Goal: Task Accomplishment & Management: Manage account settings

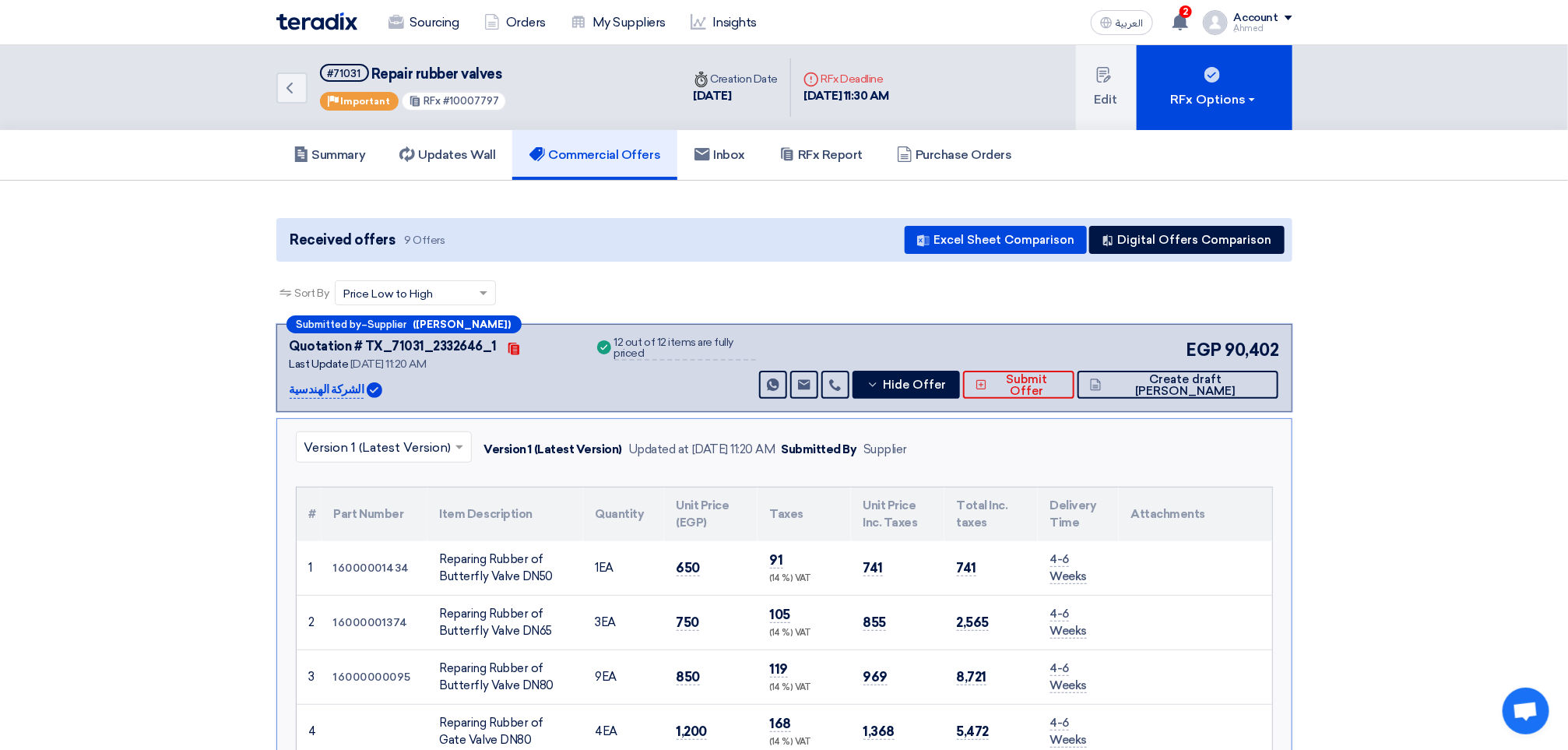
click at [284, 103] on div "Back #71031 Repair rubber valves Priority Important RFx #10007797" at bounding box center [478, 87] width 405 height 85
click at [286, 99] on link "Back" at bounding box center [291, 88] width 32 height 32
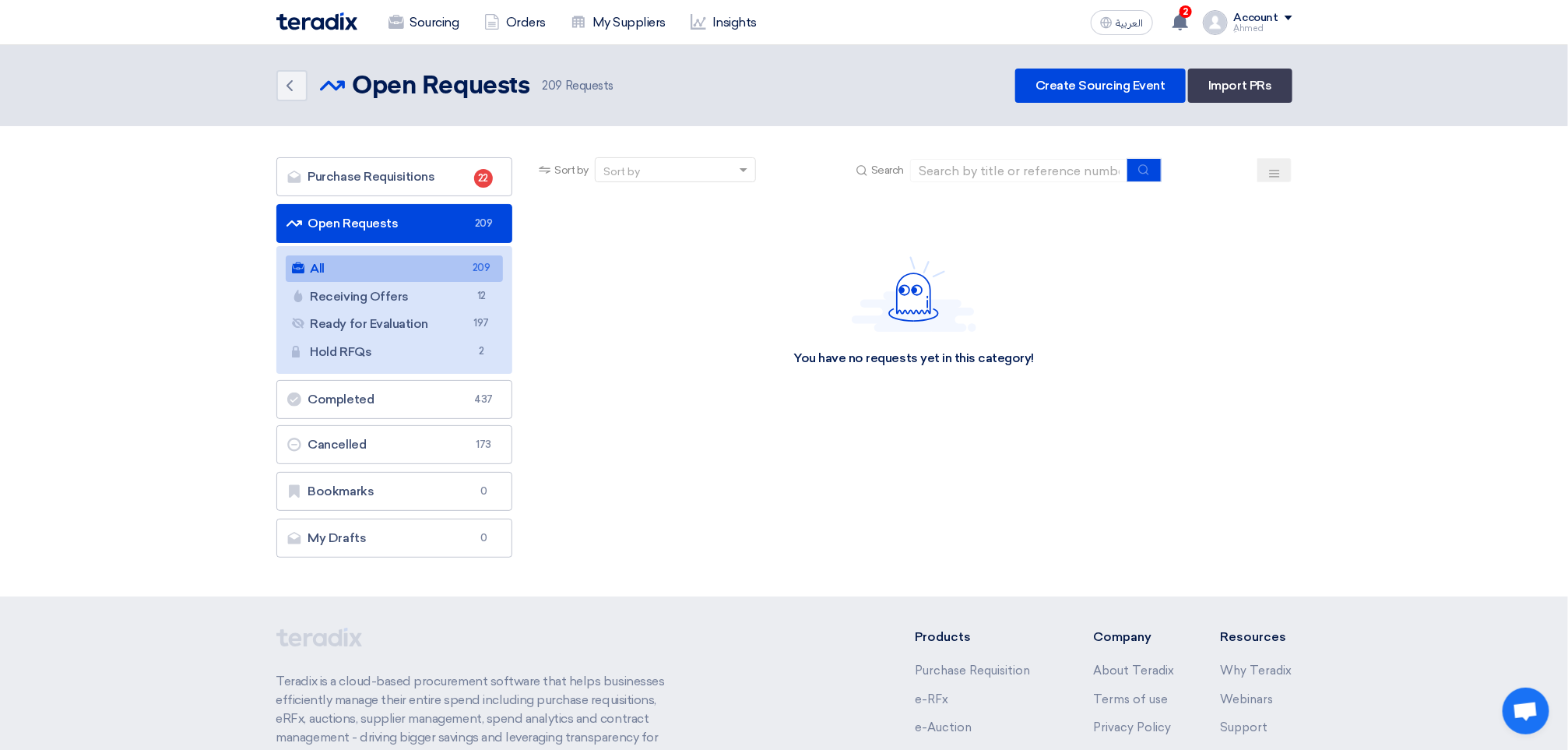
click at [411, 40] on div "Sourcing Orders My Suppliers Insights العربية ع 2 You have a new offer for 'imp…" at bounding box center [784, 22] width 1039 height 44
click at [431, 2] on div "Sourcing Orders My Suppliers Insights العربية ع 2 You have a new offer for 'imp…" at bounding box center [784, 22] width 1039 height 44
click at [433, 11] on link "Sourcing" at bounding box center [424, 23] width 95 height 34
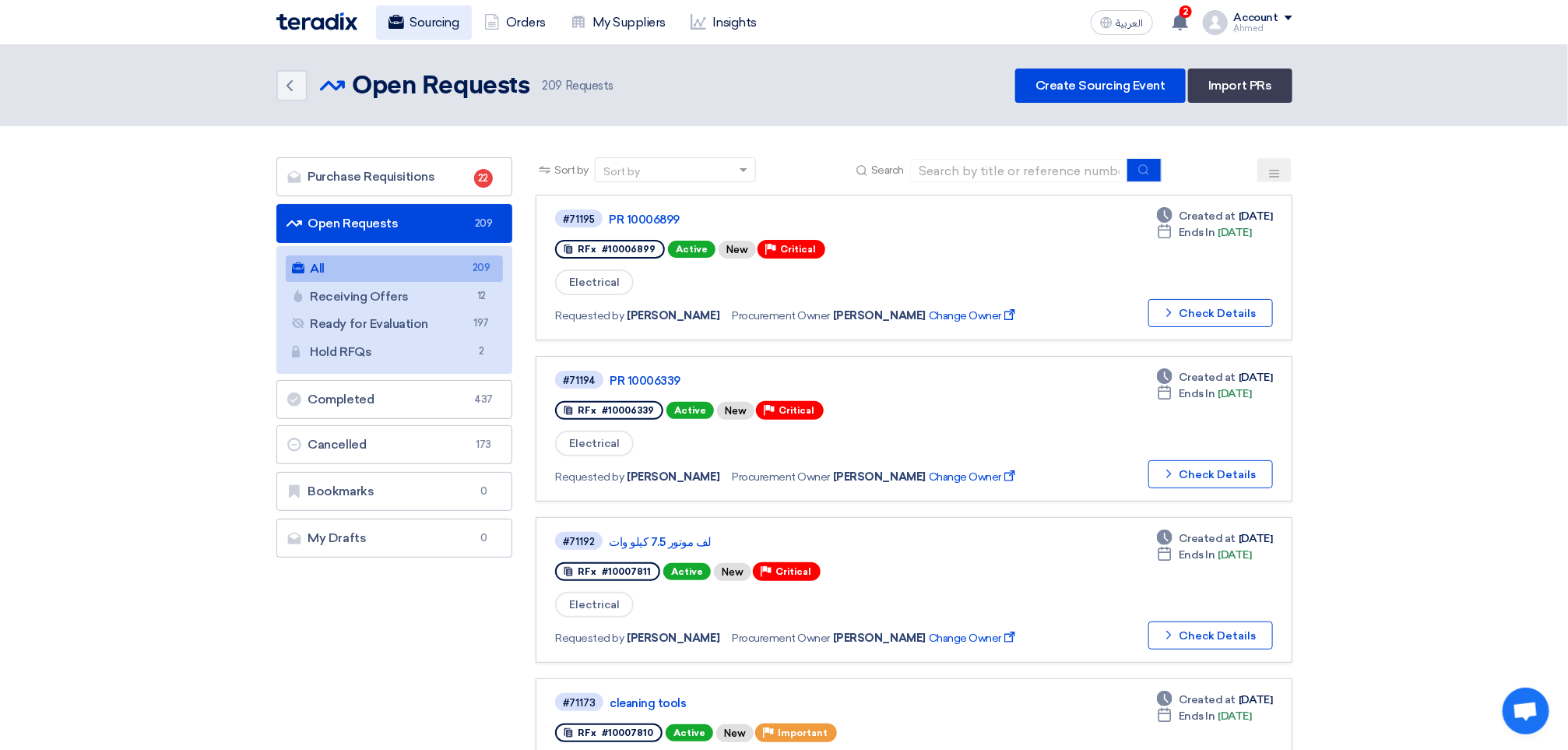
click at [434, 10] on link "Sourcing" at bounding box center [424, 23] width 95 height 34
click at [386, 171] on link "Purchase Requisitions Purchase Requisitions 22" at bounding box center [394, 177] width 237 height 39
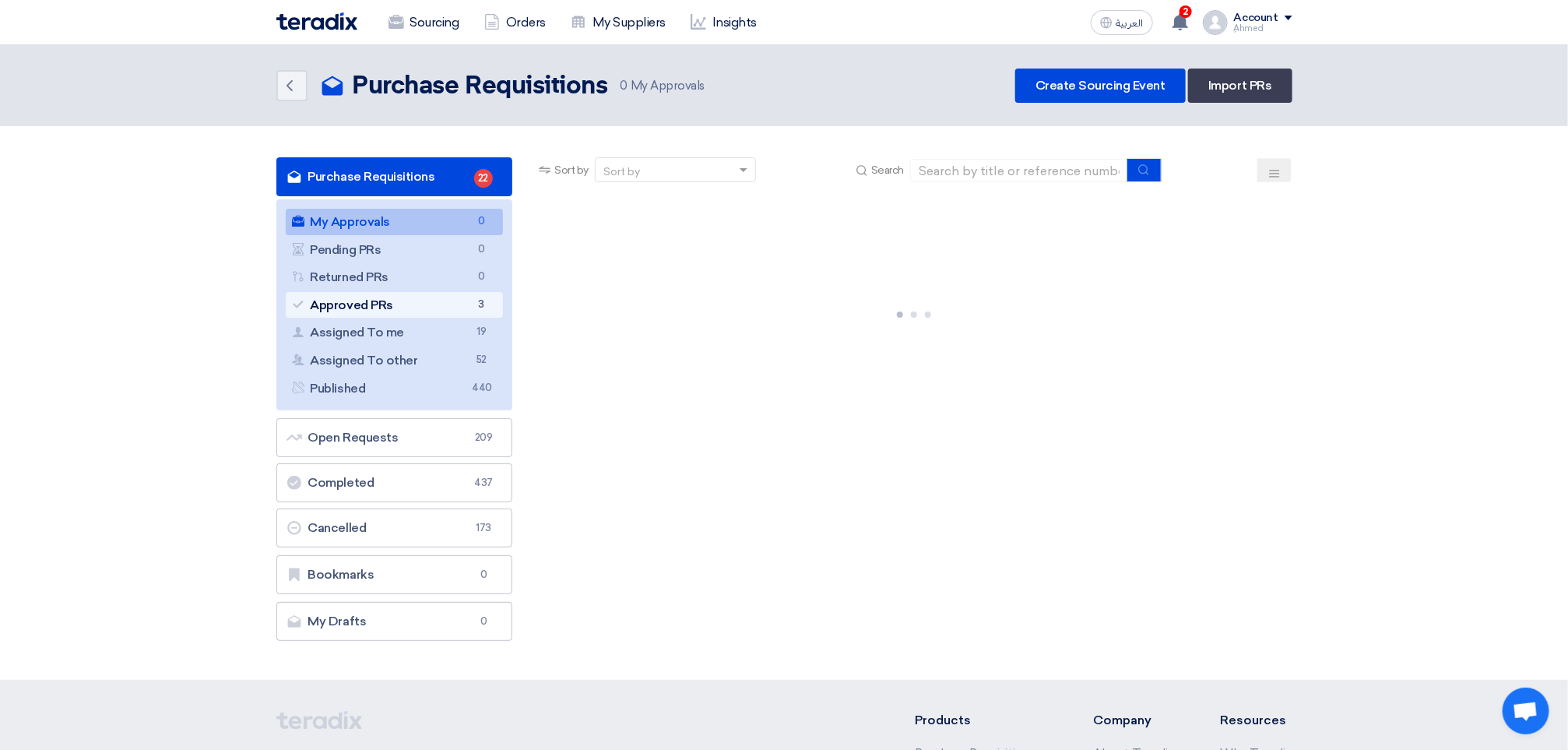
click at [412, 301] on link "Approved PRs Approved PRs 3" at bounding box center [394, 306] width 218 height 27
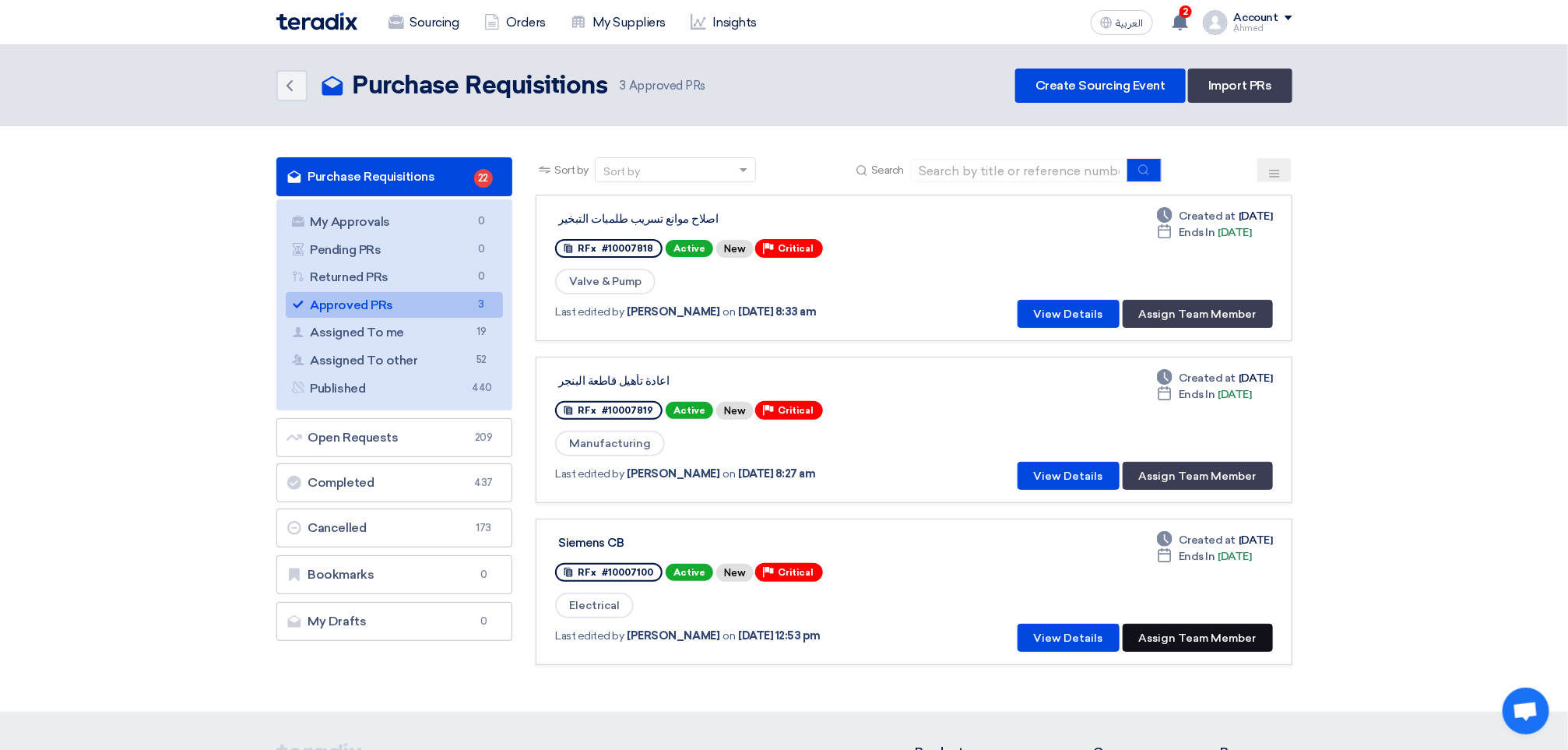
click at [1226, 632] on button "Assign Team Member" at bounding box center [1197, 637] width 150 height 28
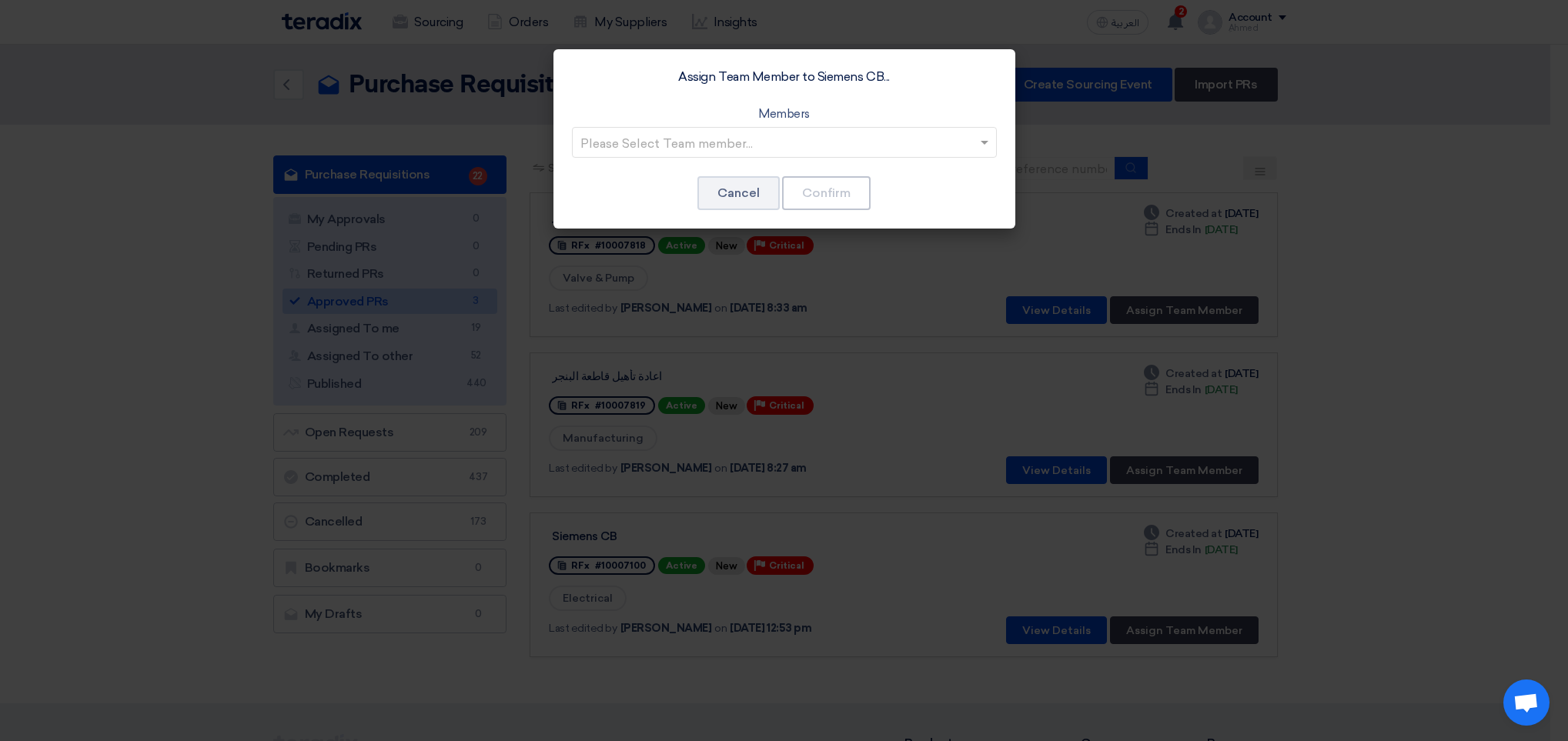
click at [665, 136] on input "text" at bounding box center [777, 143] width 393 height 25
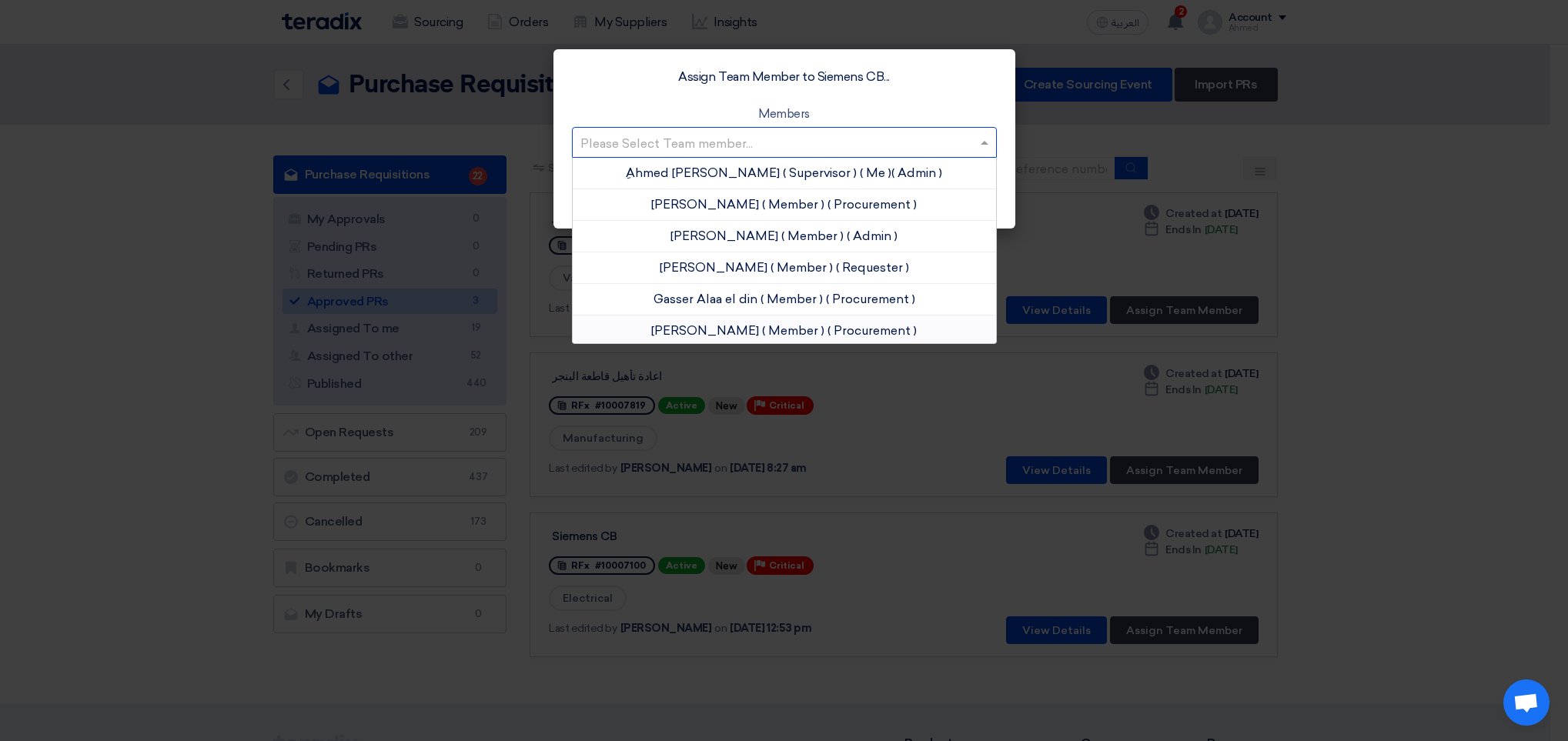
click at [733, 328] on span "[PERSON_NAME]" at bounding box center [705, 329] width 108 height 14
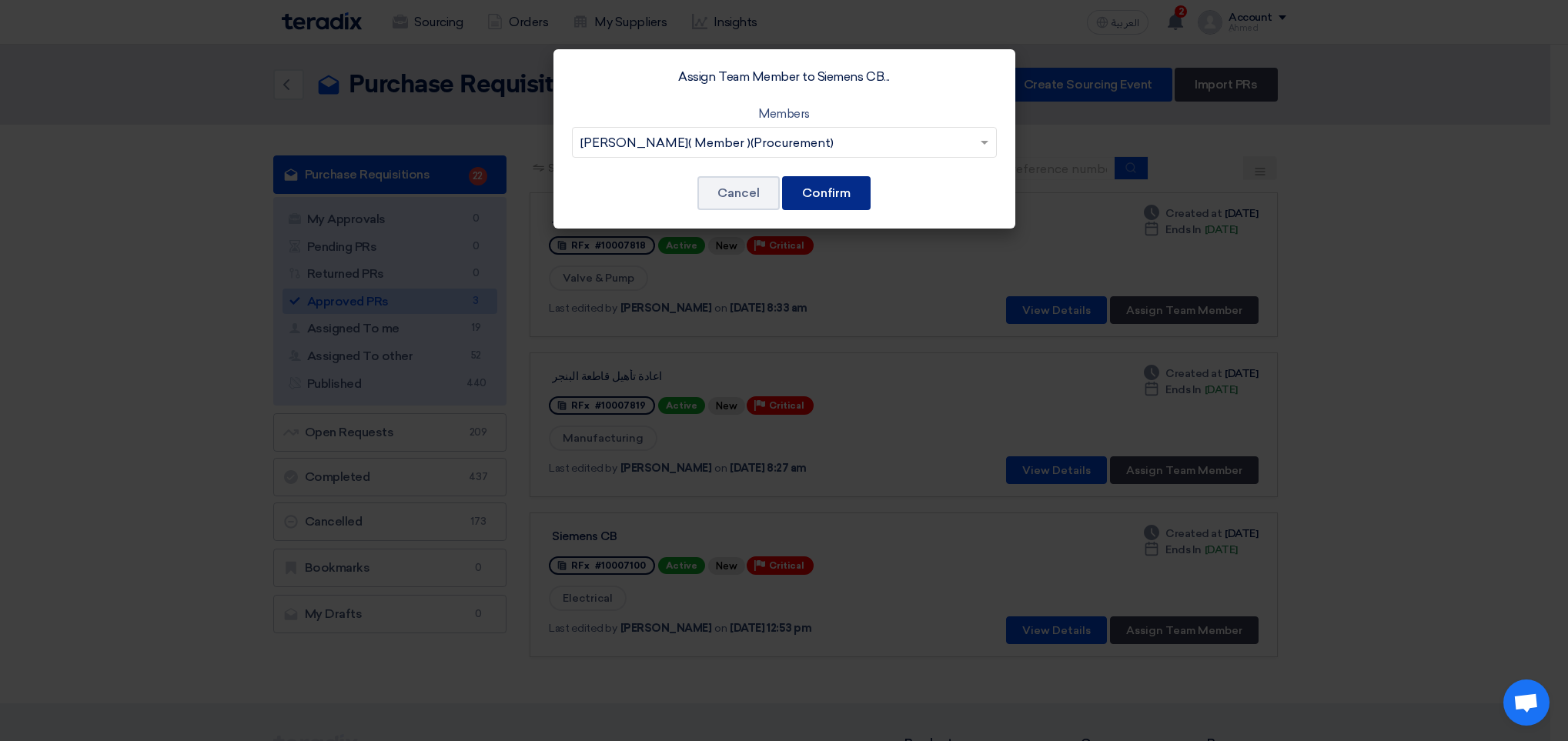
click at [820, 196] on button "Confirm" at bounding box center [826, 194] width 89 height 34
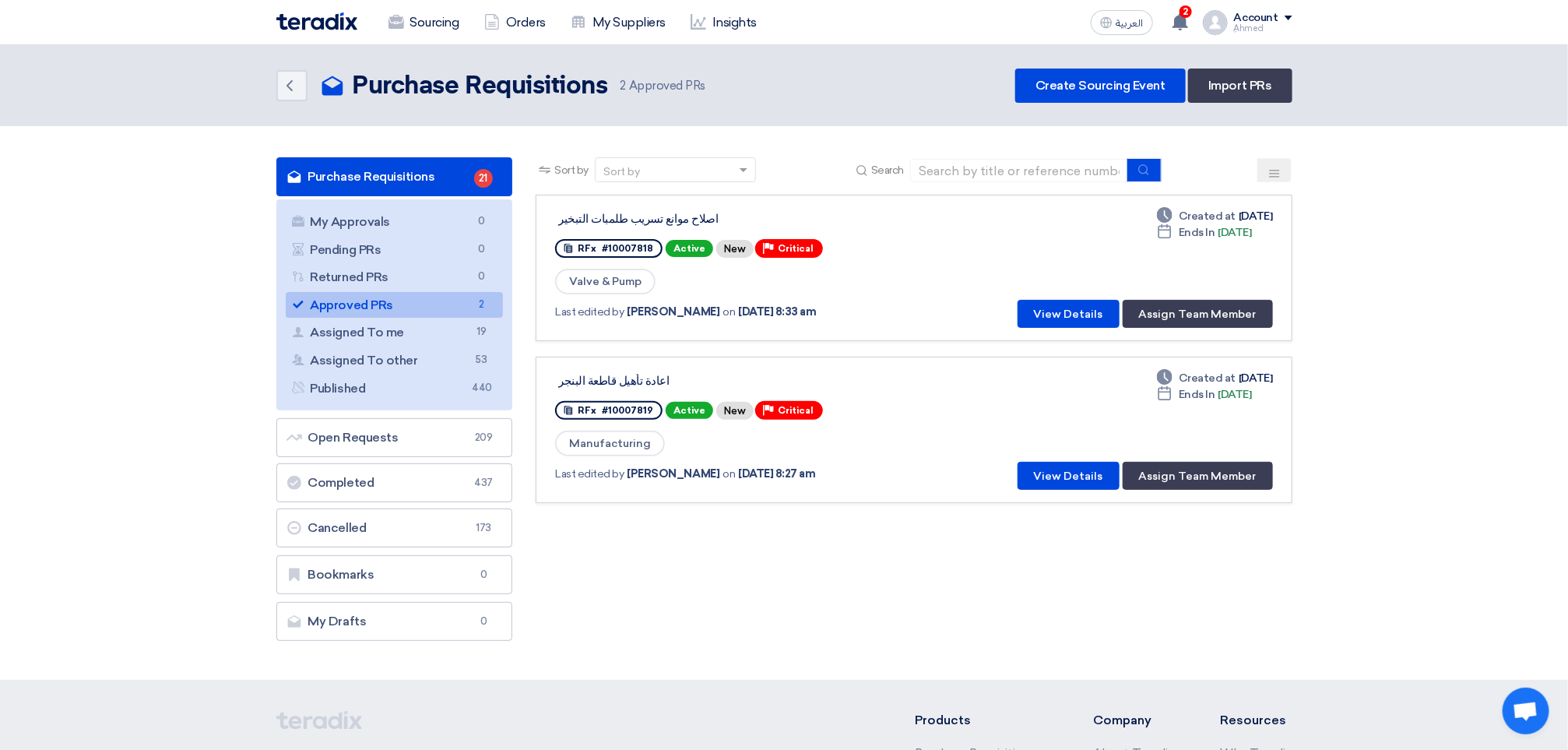
click at [1219, 283] on div "Deadline Created at [DATE] Deadline Ends In [DATE] View Details Assign Team Mem…" at bounding box center [1142, 268] width 262 height 120
click at [1213, 311] on button "Assign Team Member" at bounding box center [1197, 313] width 150 height 28
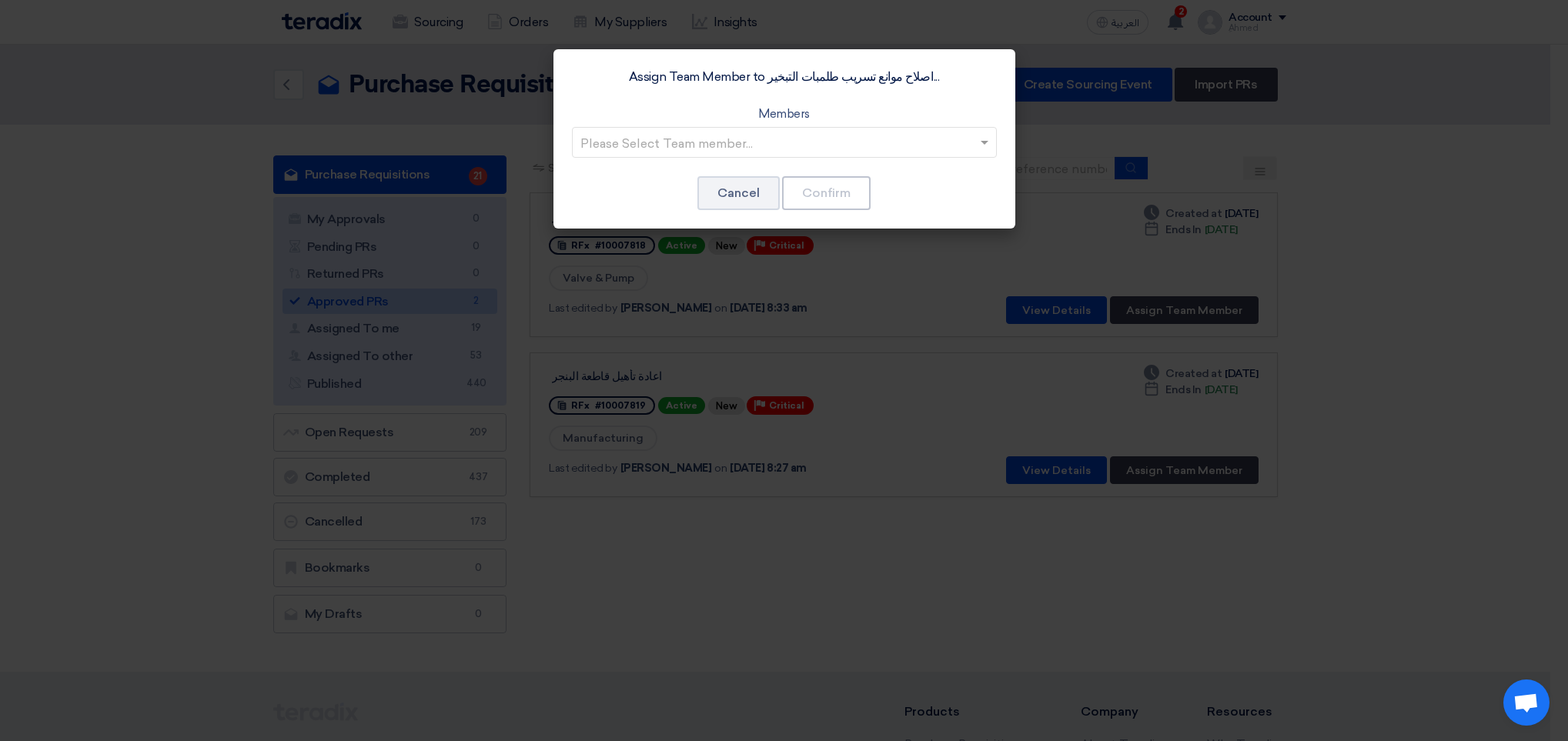
click at [651, 140] on input "text" at bounding box center [777, 143] width 393 height 25
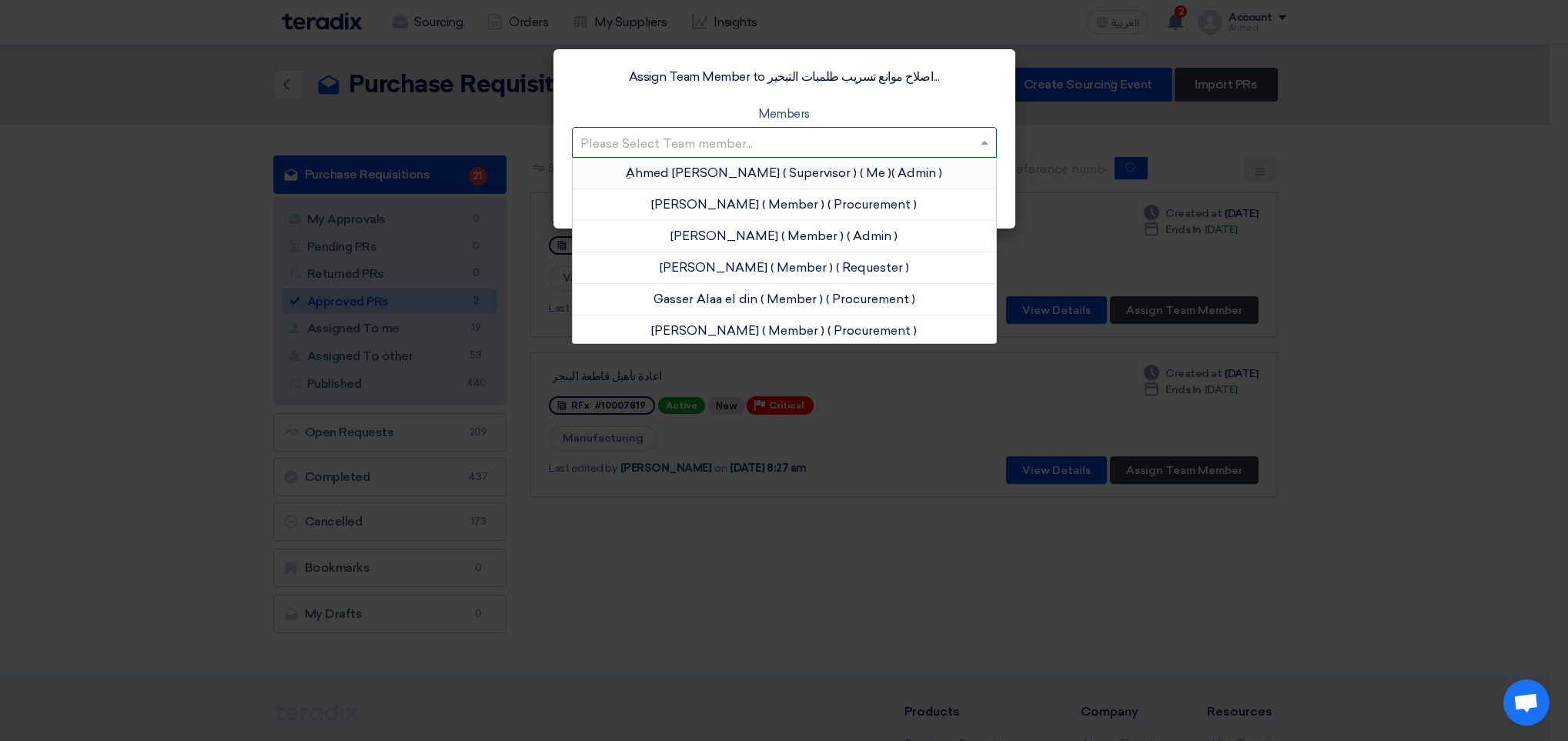
click at [688, 177] on span "ِAhmed [PERSON_NAME]" at bounding box center [702, 172] width 154 height 14
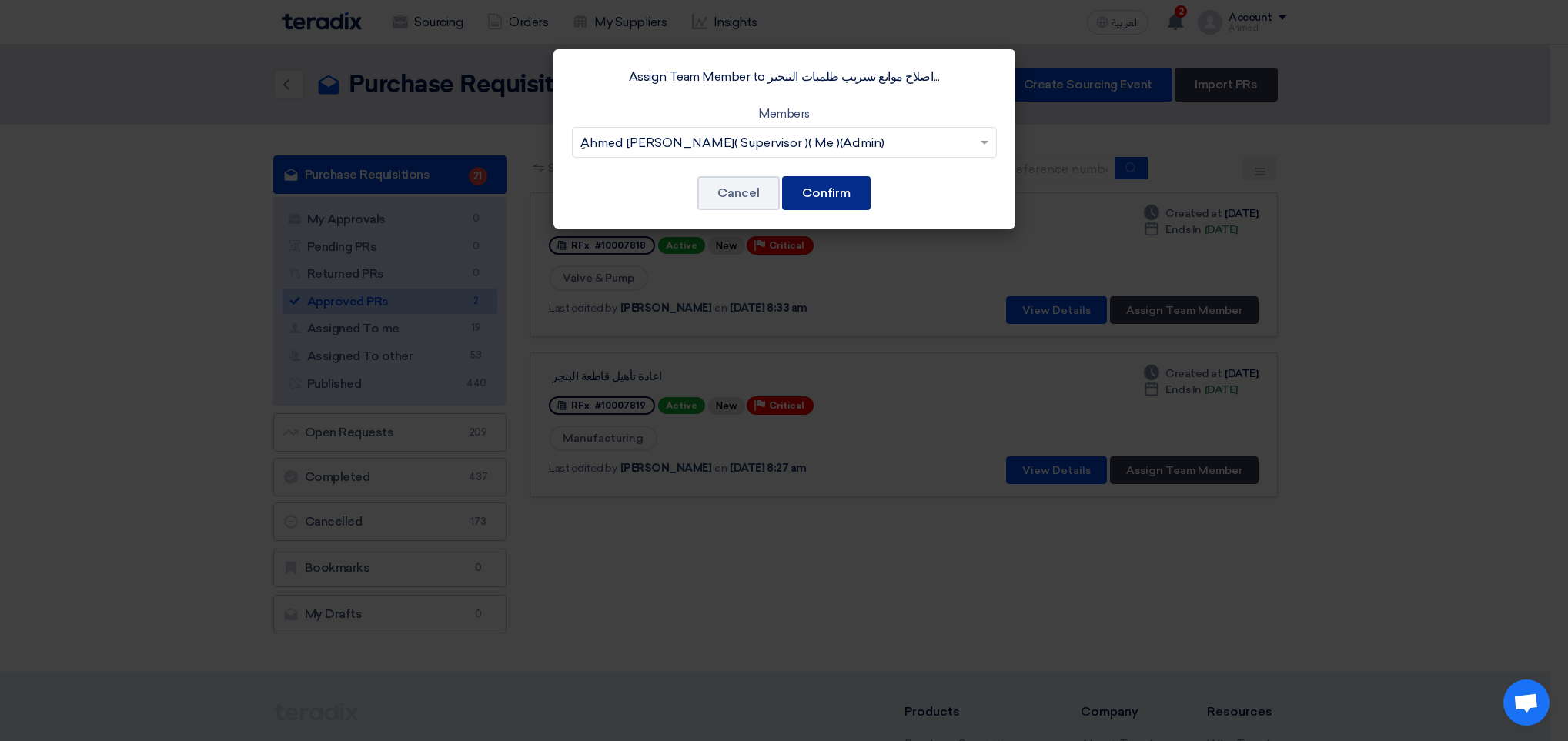
click at [840, 190] on button "Confirm" at bounding box center [826, 194] width 89 height 34
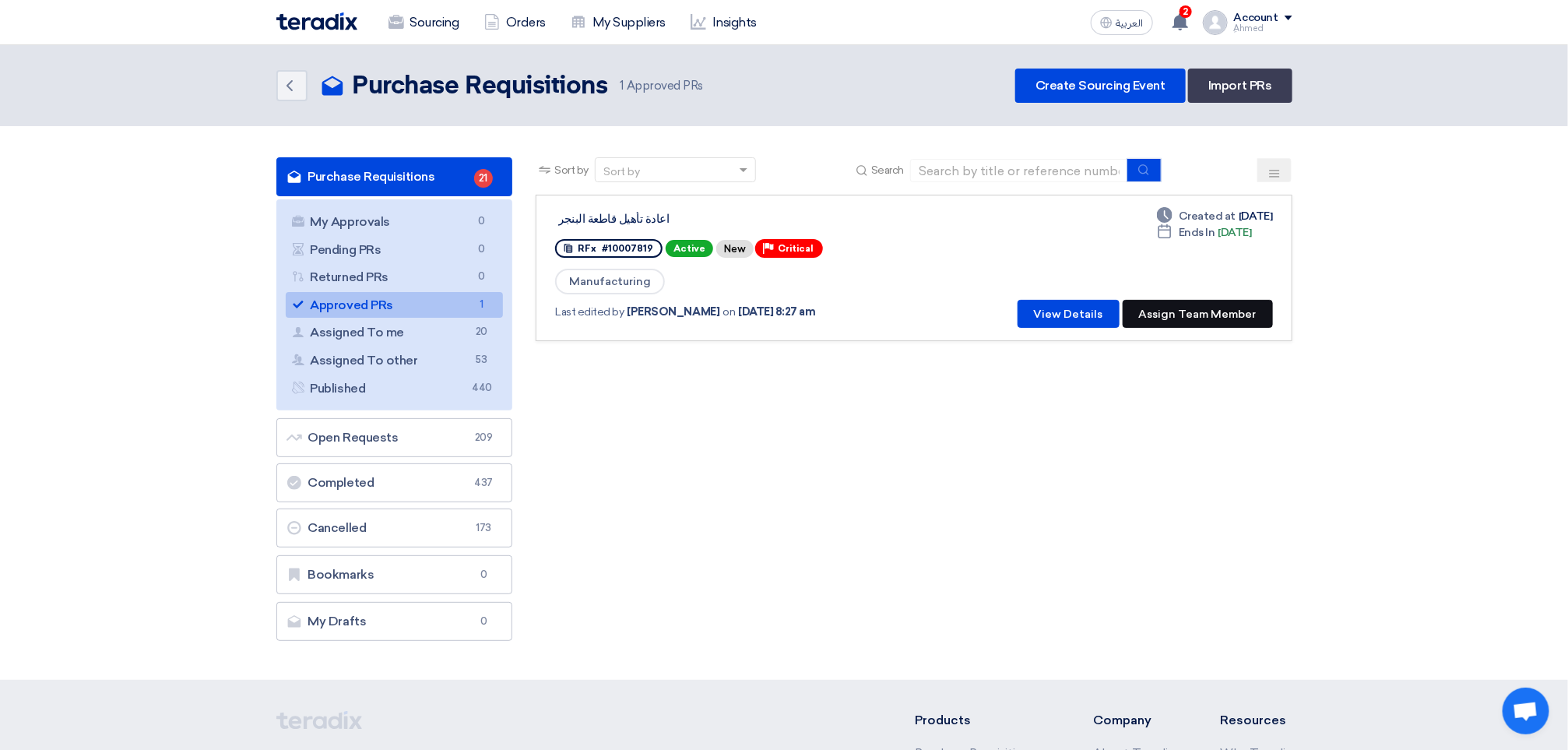
click at [1179, 309] on button "Assign Team Member" at bounding box center [1197, 313] width 150 height 28
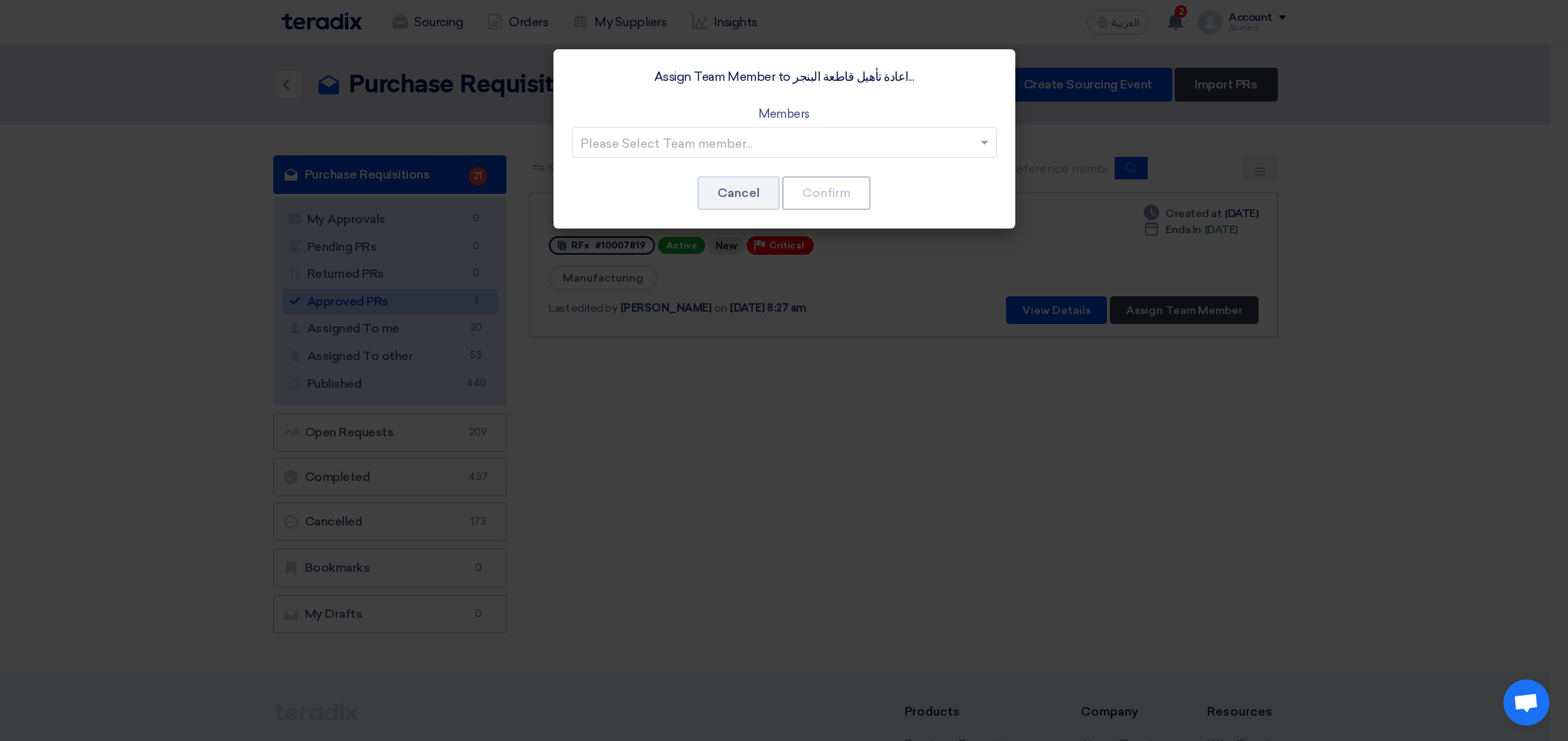
click at [776, 148] on input "text" at bounding box center [777, 143] width 393 height 25
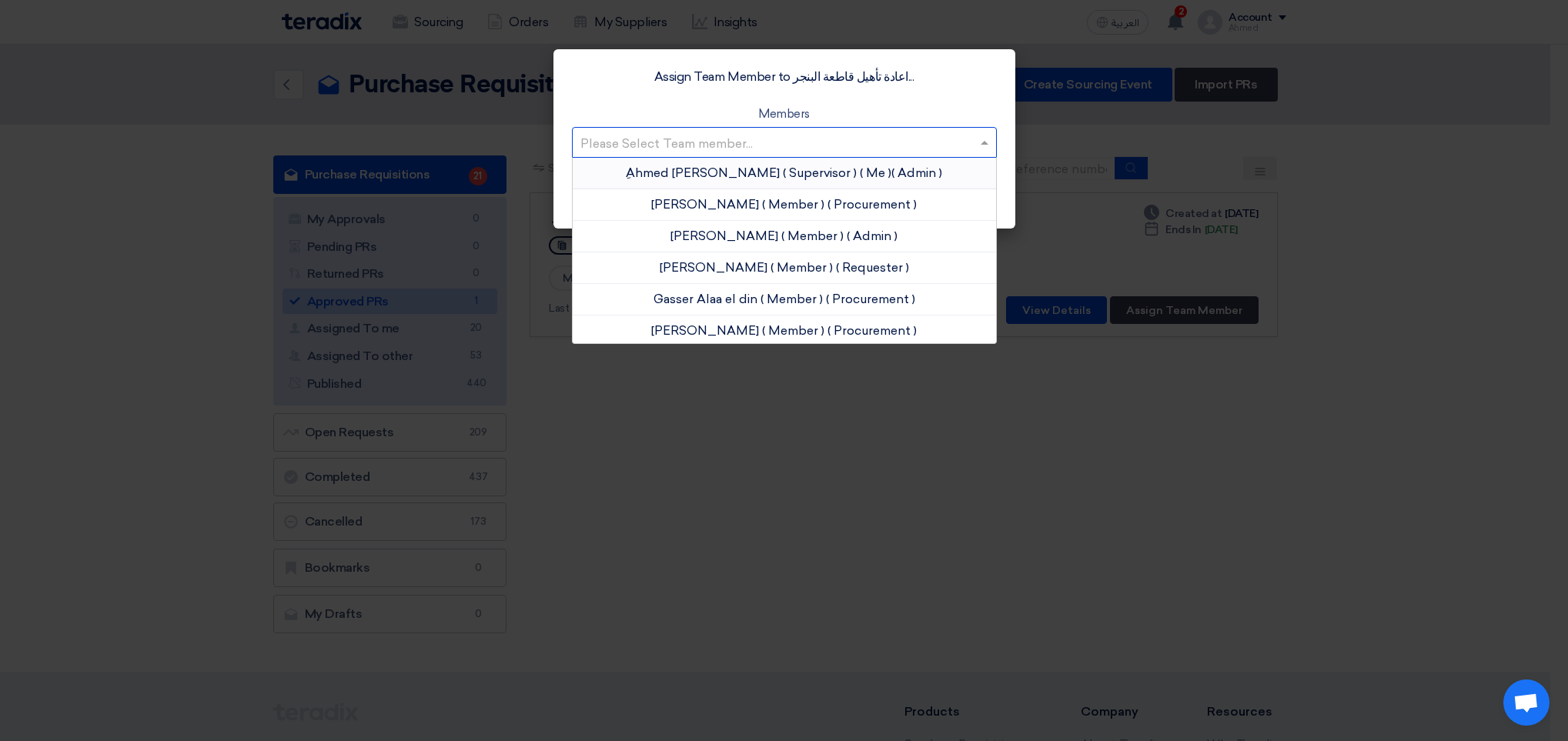
drag, startPoint x: 698, startPoint y: 169, endPoint x: 758, endPoint y: 185, distance: 62.1
click at [700, 169] on span "ِAhmed [PERSON_NAME]" at bounding box center [702, 172] width 154 height 14
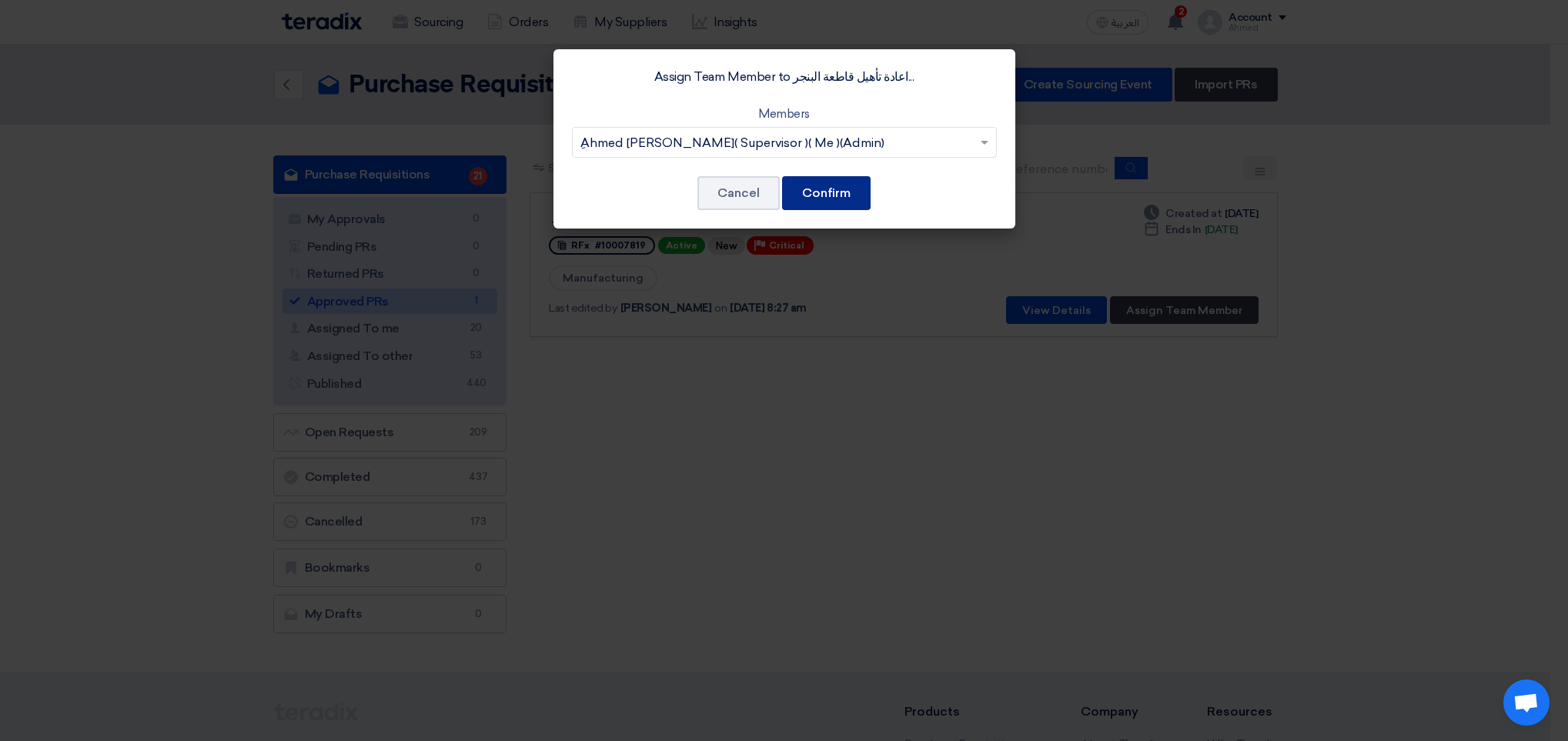
click at [831, 196] on button "Confirm" at bounding box center [826, 194] width 89 height 34
